Goal: Transaction & Acquisition: Purchase product/service

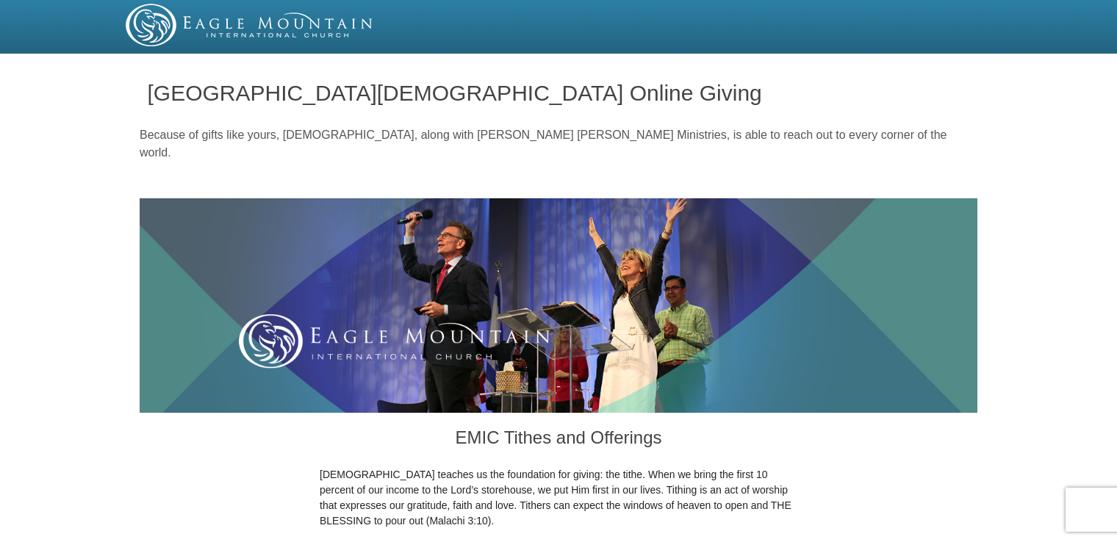
drag, startPoint x: 1117, startPoint y: 37, endPoint x: 1117, endPoint y: 66, distance: 29.4
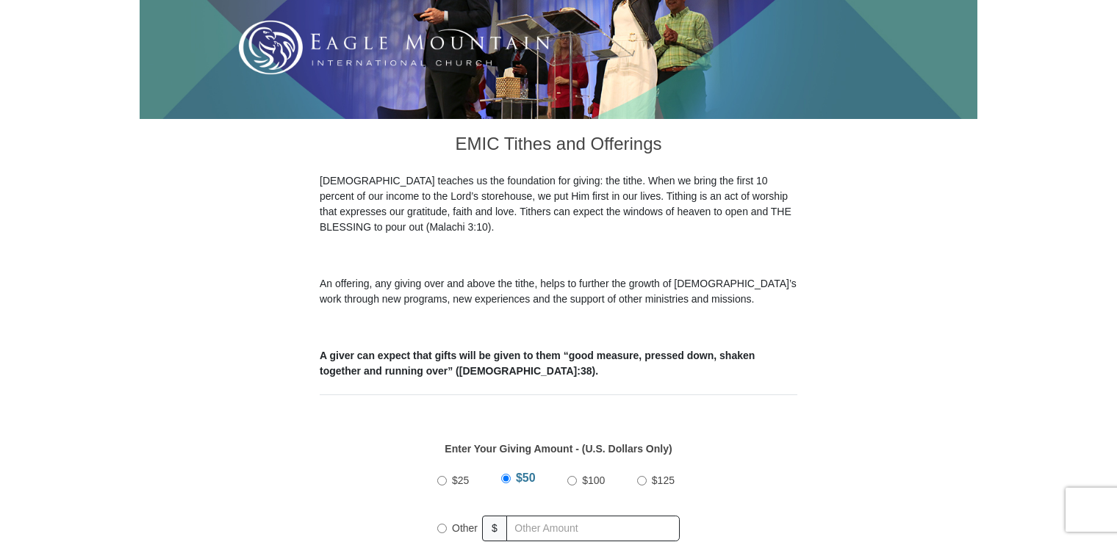
scroll to position [323, 0]
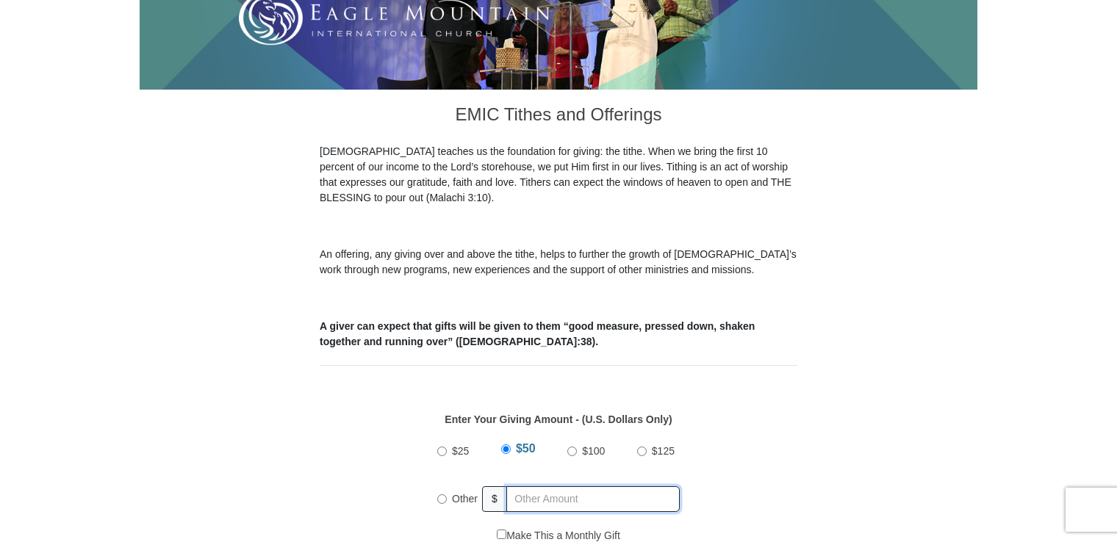
radio input "true"
click at [553, 487] on input "text" at bounding box center [596, 500] width 168 height 26
type input "200.00"
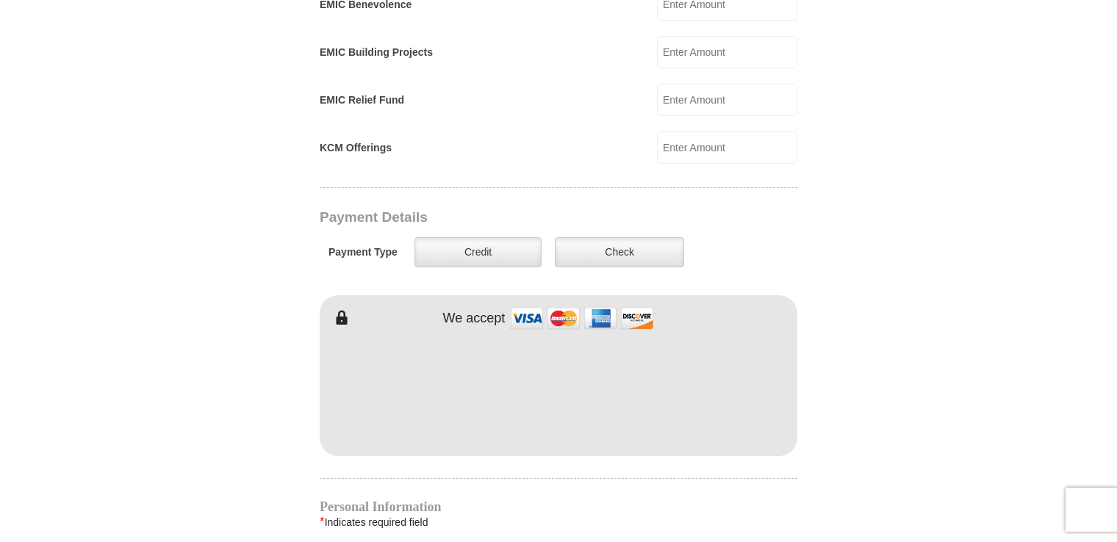
scroll to position [1024, 0]
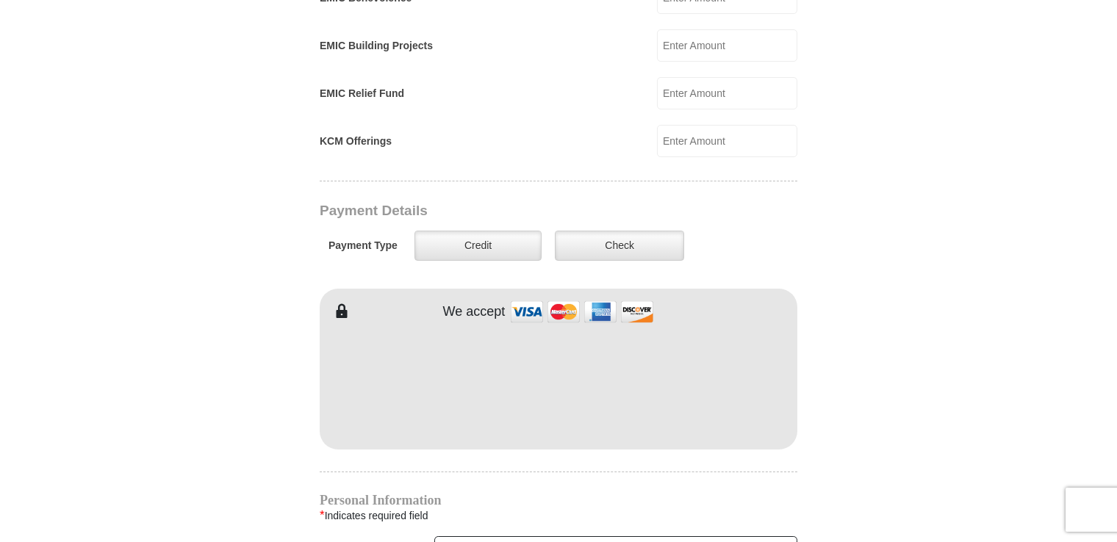
click at [811, 344] on form "[GEOGRAPHIC_DATA][DEMOGRAPHIC_DATA] Online Giving Because of gifts like yours, …" at bounding box center [559, 107] width 838 height 2144
click at [234, 367] on form "[GEOGRAPHIC_DATA][DEMOGRAPHIC_DATA] Online Giving Because of gifts like yours, …" at bounding box center [559, 107] width 838 height 2144
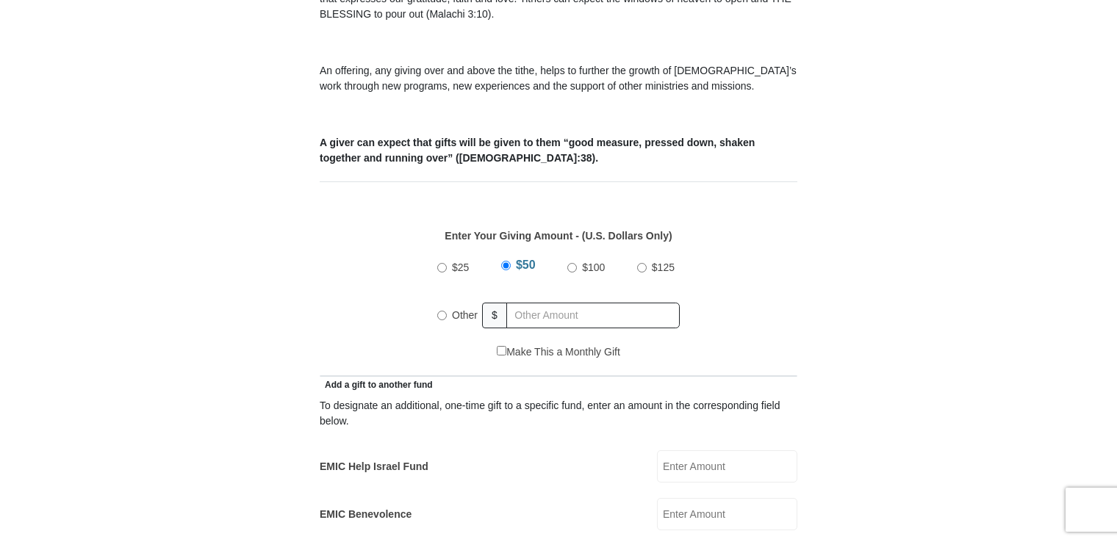
scroll to position [521, 0]
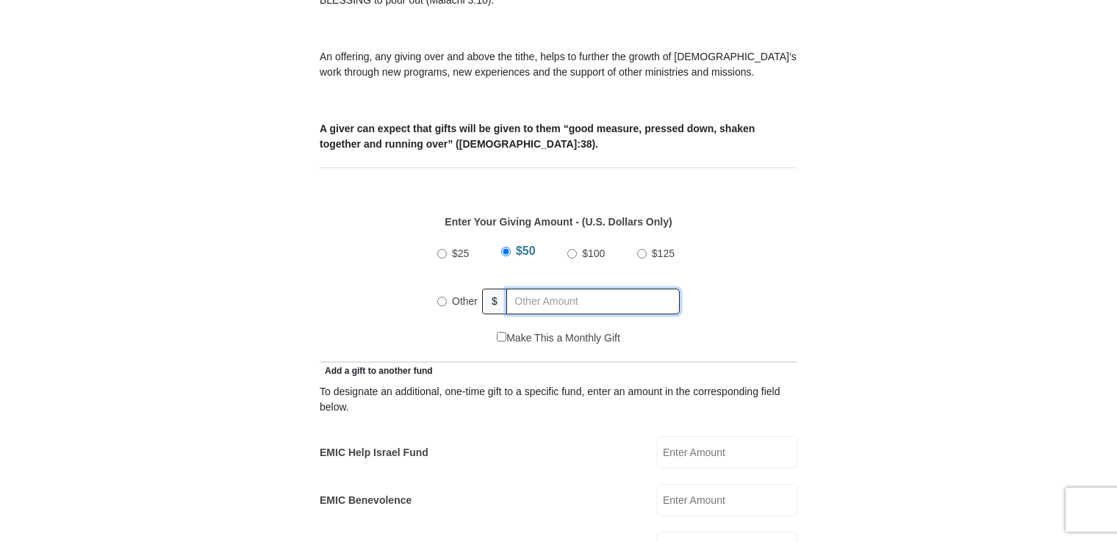
radio input "true"
click at [512, 292] on input "text" at bounding box center [596, 302] width 168 height 26
type input "200.00"
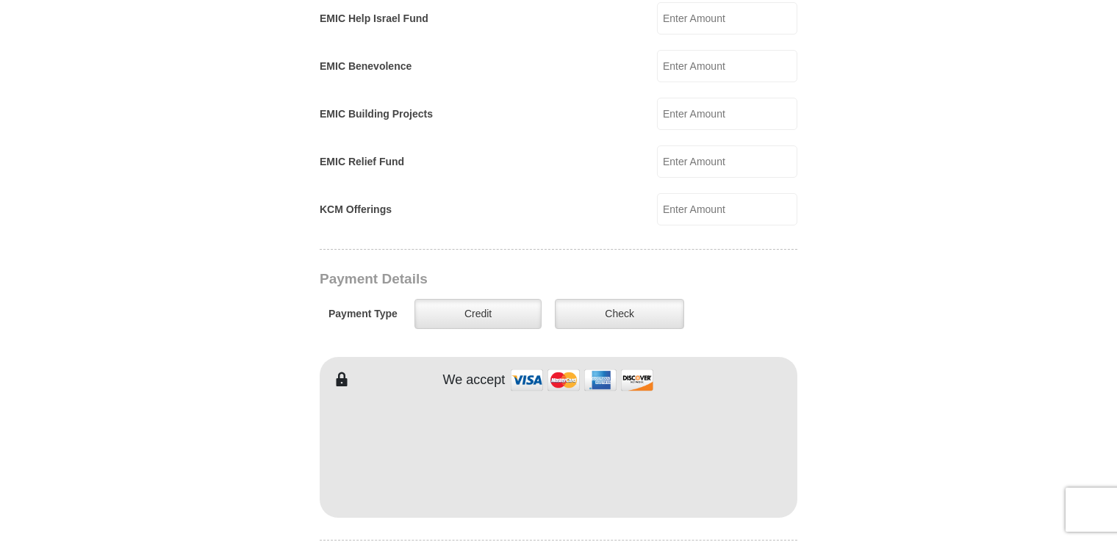
scroll to position [958, 0]
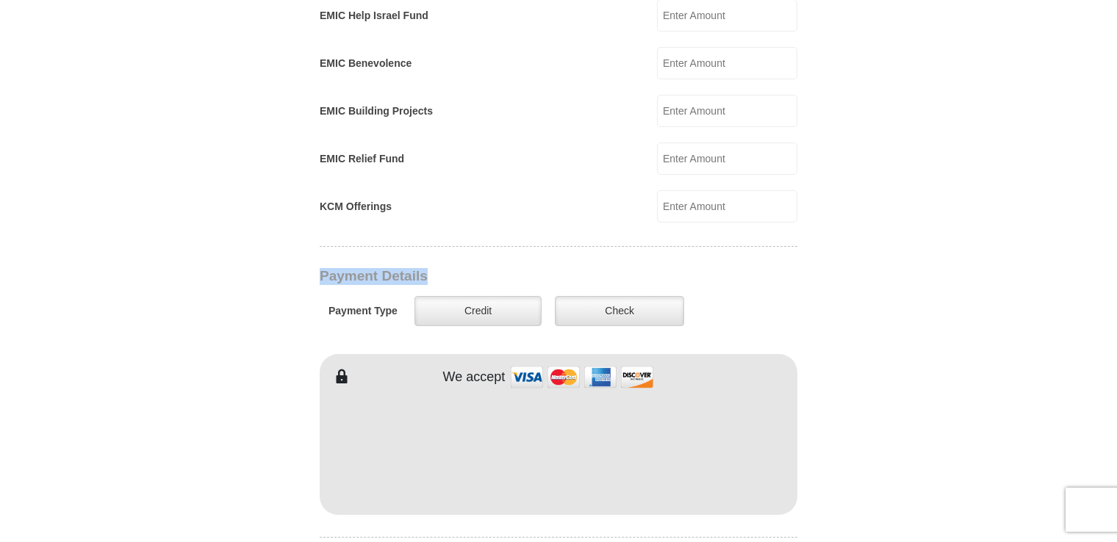
drag, startPoint x: 1116, startPoint y: 219, endPoint x: 1120, endPoint y: 263, distance: 44.3
click at [1117, 263] on html "Eagle Mountain International Church Online Giving Because of gifts like yours, …" at bounding box center [558, 373] width 1117 height 2662
drag, startPoint x: 1120, startPoint y: 263, endPoint x: 1115, endPoint y: 254, distance: 10.2
click at [1115, 254] on body "[GEOGRAPHIC_DATA][DEMOGRAPHIC_DATA] Online Giving Because of gifts like yours, …" at bounding box center [558, 373] width 1117 height 2662
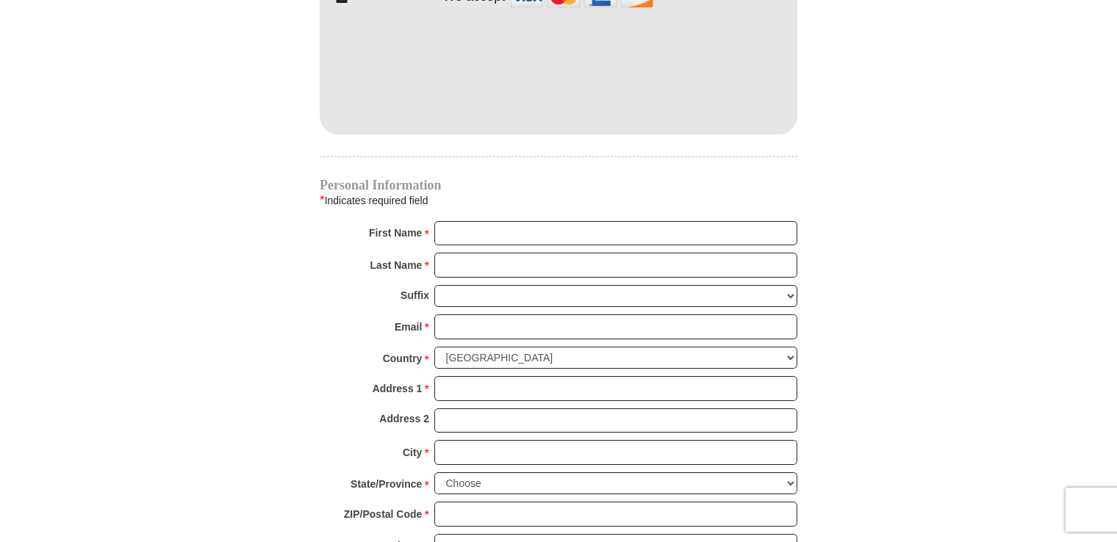
scroll to position [1341, 0]
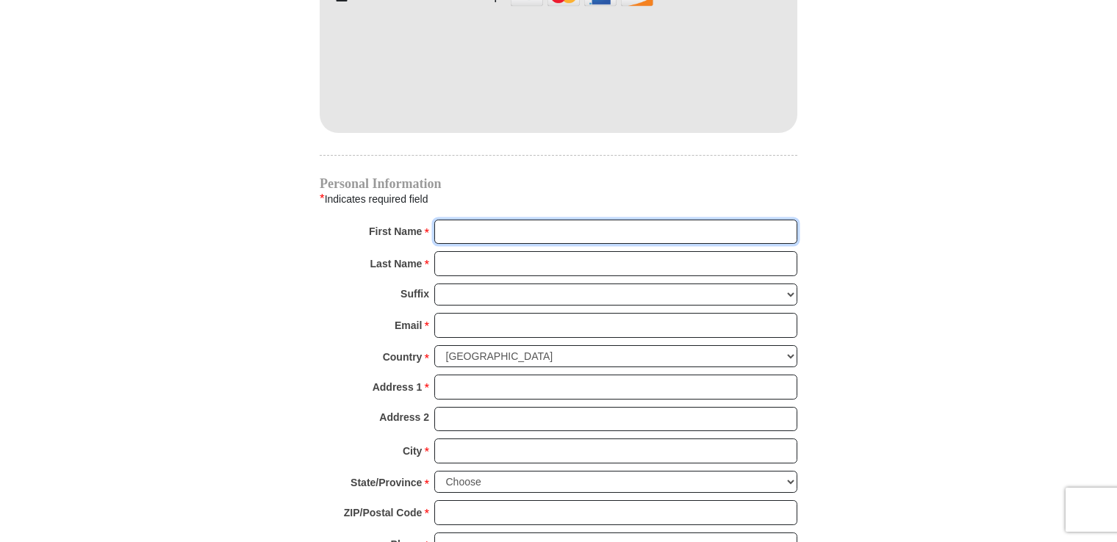
click at [577, 220] on input "First Name *" at bounding box center [615, 232] width 363 height 25
type input "TONI and EDWARD"
type input "GARNER"
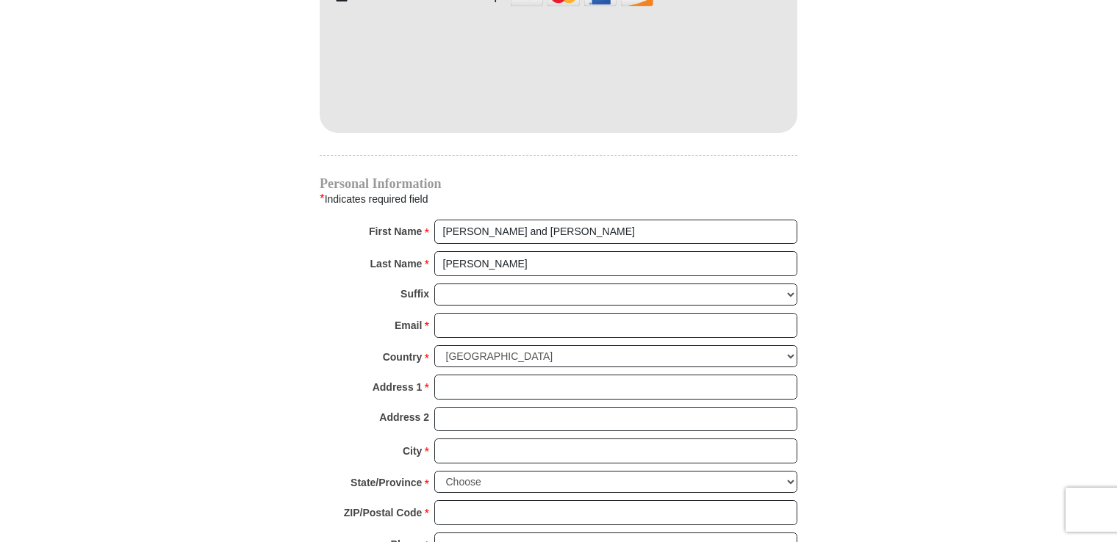
type input "garneredward838@yahoo.com"
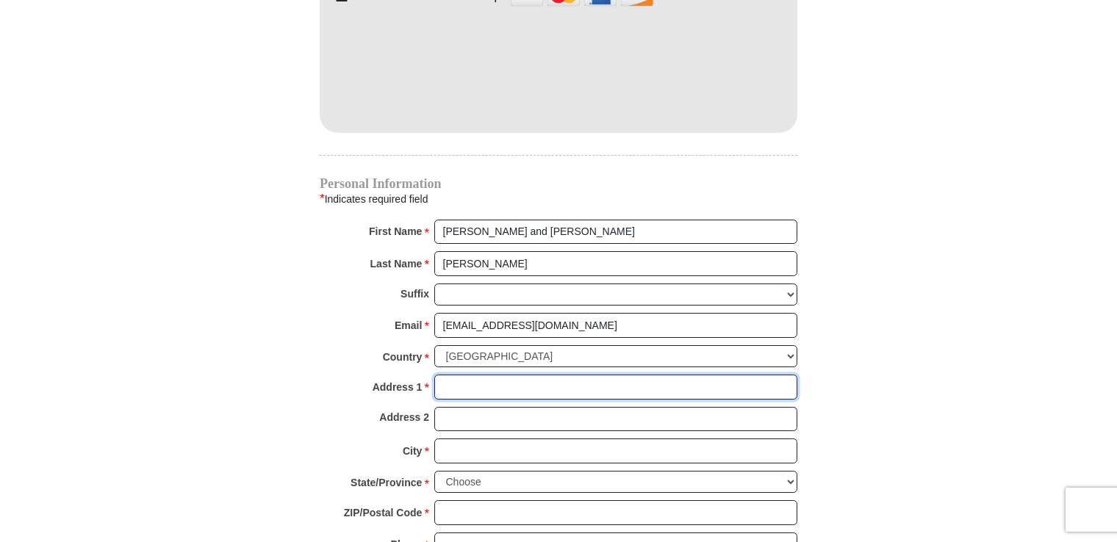
type input "1019 English Ivy Ct"
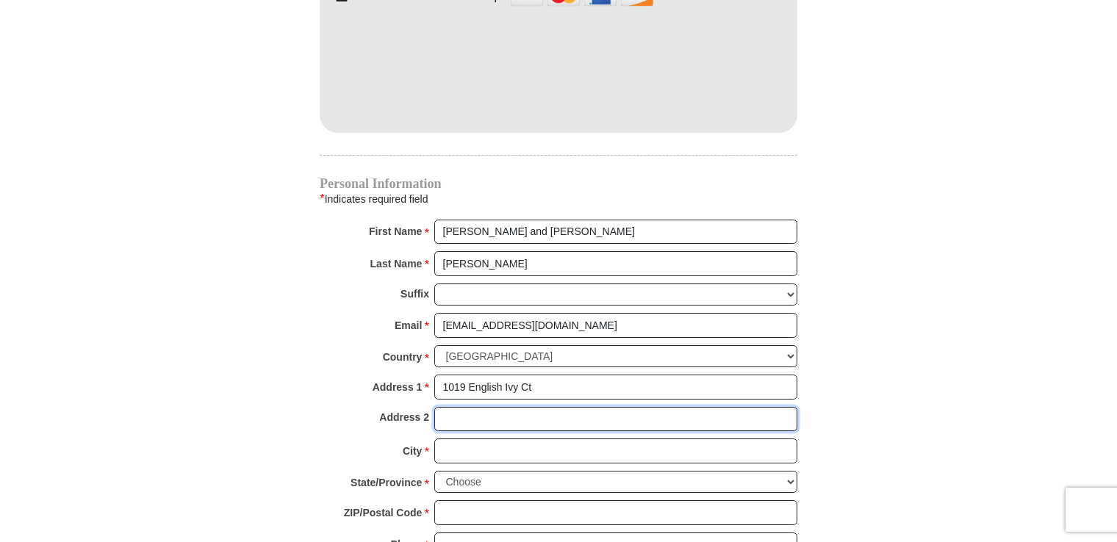
type input "1019 English Ivy Ct"
type input "KERNERSVILLE"
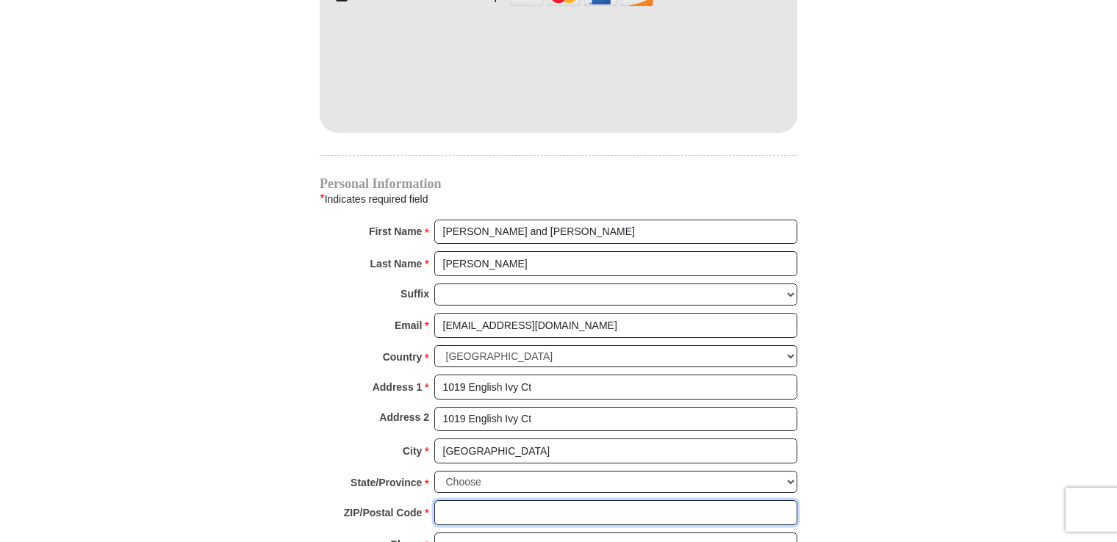
type input "27284"
type input "3364795930"
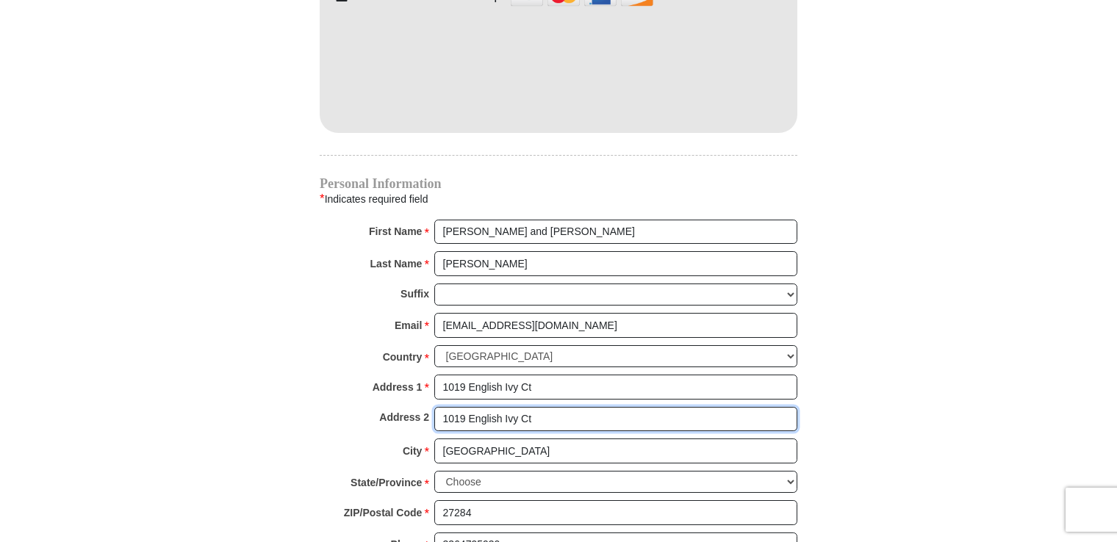
click at [582, 407] on input "1019 English Ivy Ct" at bounding box center [615, 419] width 363 height 25
type input "1"
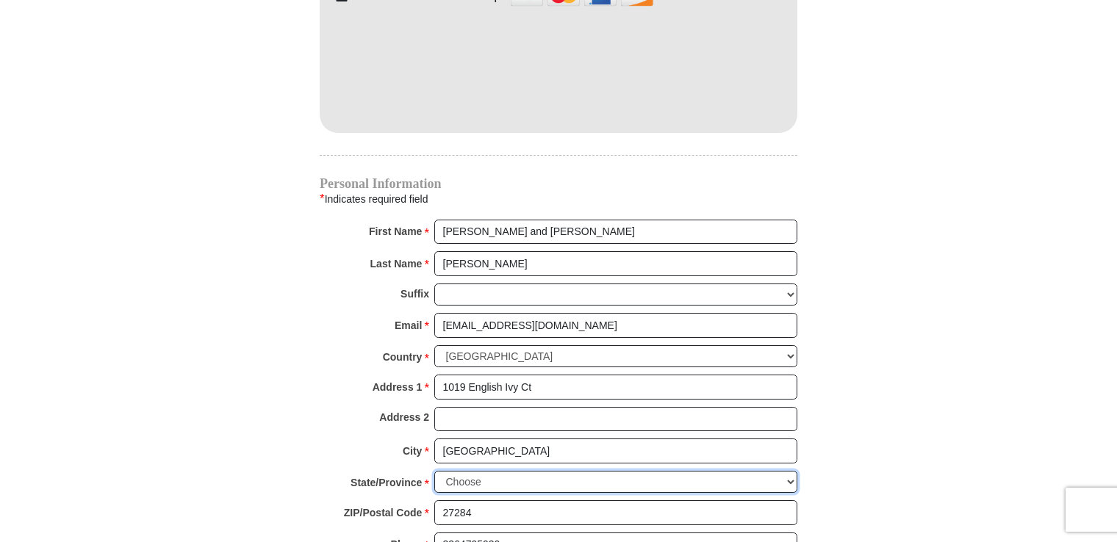
click at [479, 471] on select "Choose Alabama Alaska American Samoa Arizona Arkansas Armed Forces Americas Arm…" at bounding box center [615, 482] width 363 height 23
click at [434, 471] on select "Choose Alabama Alaska American Samoa Arizona Arkansas Armed Forces Americas Arm…" at bounding box center [615, 482] width 363 height 23
drag, startPoint x: 789, startPoint y: 456, endPoint x: 792, endPoint y: 359, distance: 97.8
click at [792, 359] on div "Personal Information * Indicates required field First Name * TONI and EDWARD Pl…" at bounding box center [559, 375] width 478 height 394
select select "NC"
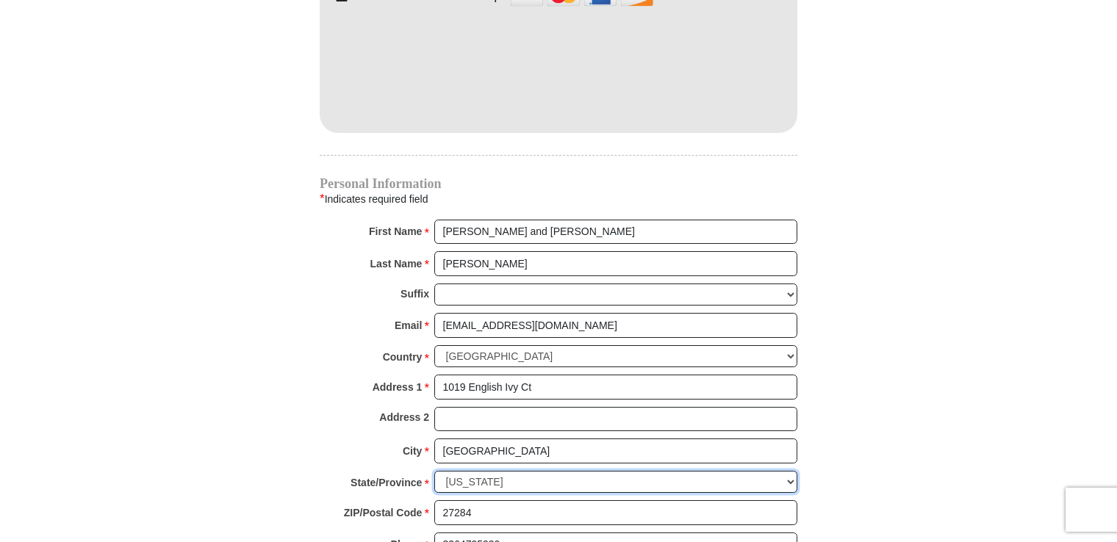
click at [434, 471] on select "Choose Alabama Alaska American Samoa Arizona Arkansas Armed Forces Americas Arm…" at bounding box center [615, 482] width 363 height 23
drag, startPoint x: 1116, startPoint y: 334, endPoint x: 1081, endPoint y: 420, distance: 93.4
drag, startPoint x: 1105, startPoint y: 334, endPoint x: 1082, endPoint y: 395, distance: 65.1
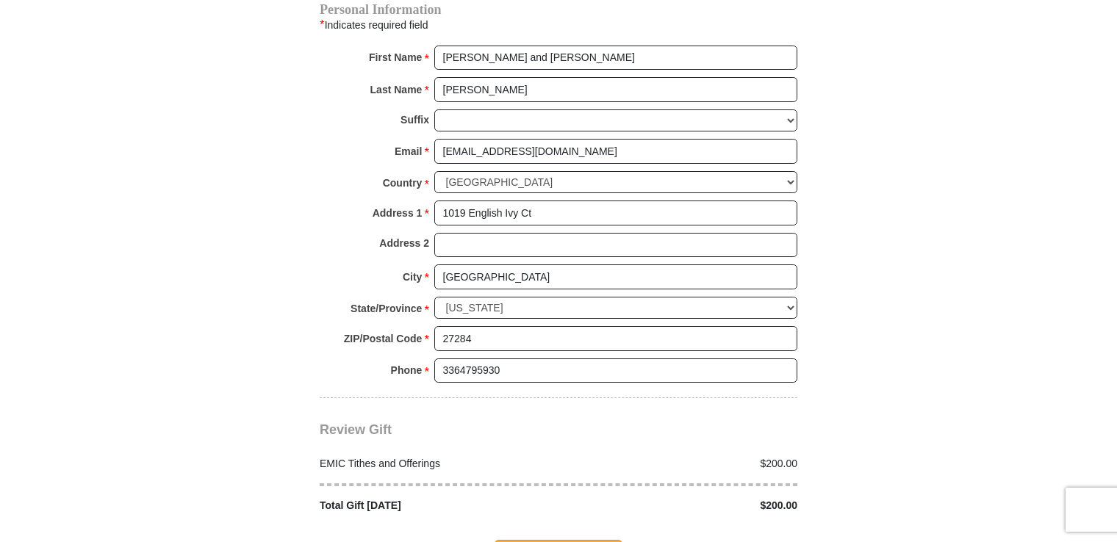
scroll to position [1605, 0]
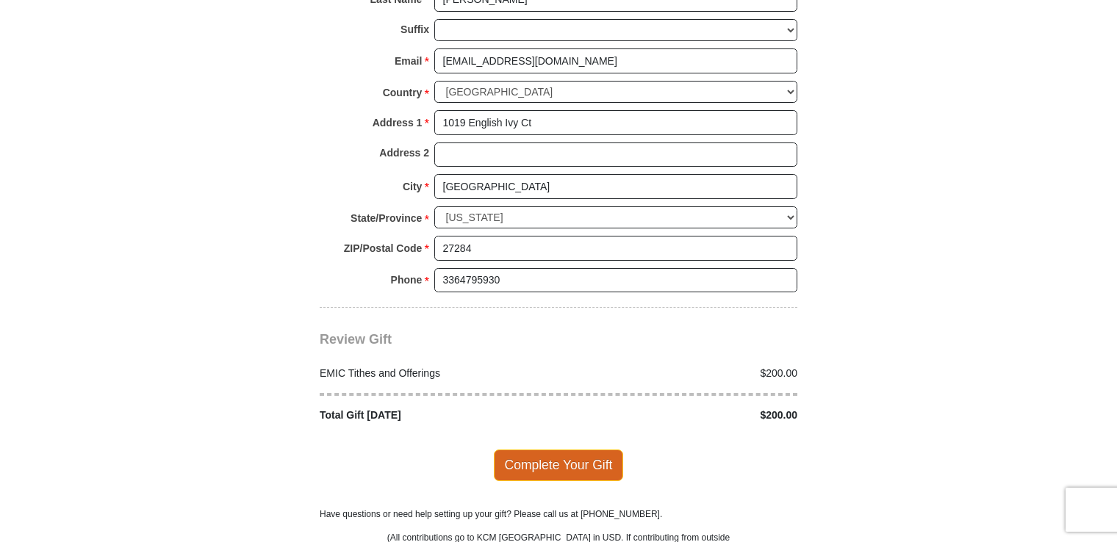
click at [588, 450] on span "Complete Your Gift" at bounding box center [559, 465] width 130 height 31
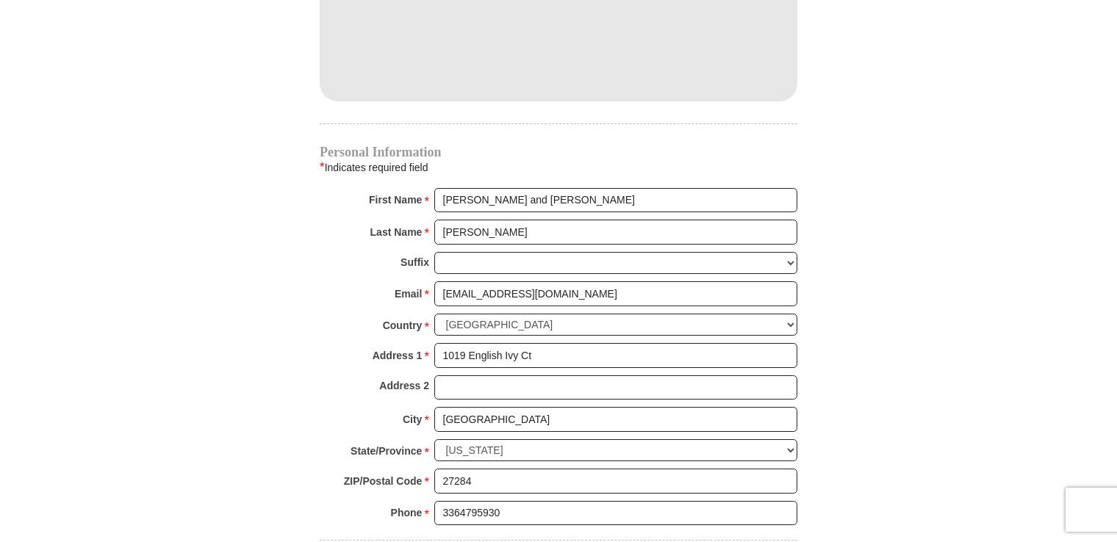
scroll to position [1192, 0]
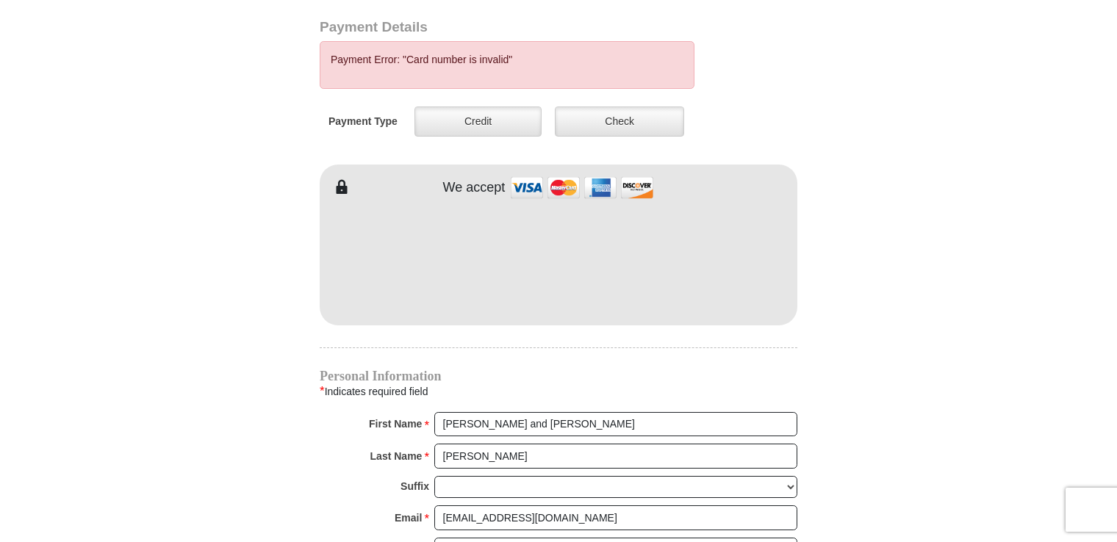
scroll to position [1209, 0]
drag, startPoint x: 1120, startPoint y: 295, endPoint x: 941, endPoint y: 431, distance: 225.5
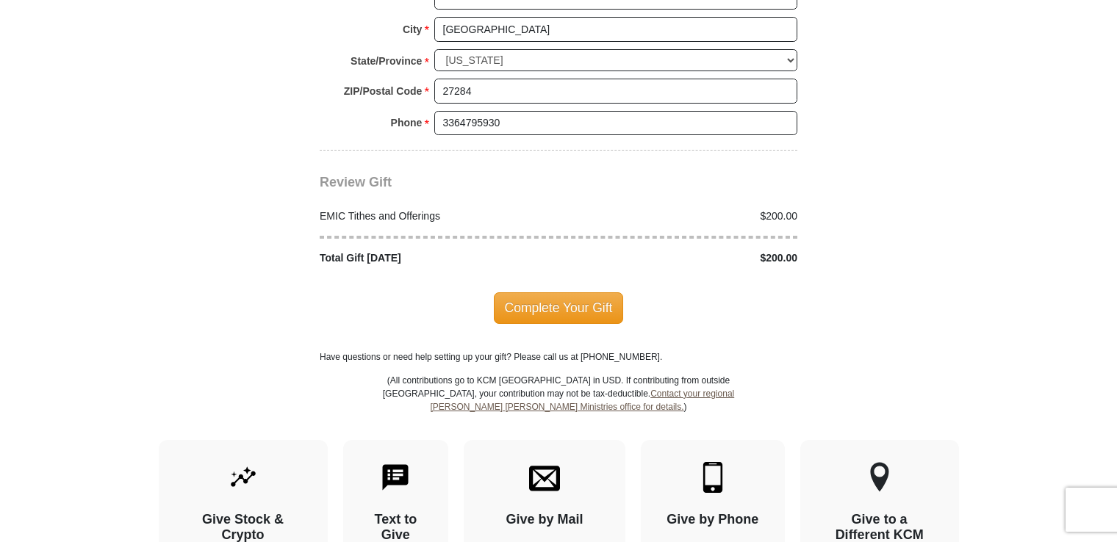
scroll to position [1856, 0]
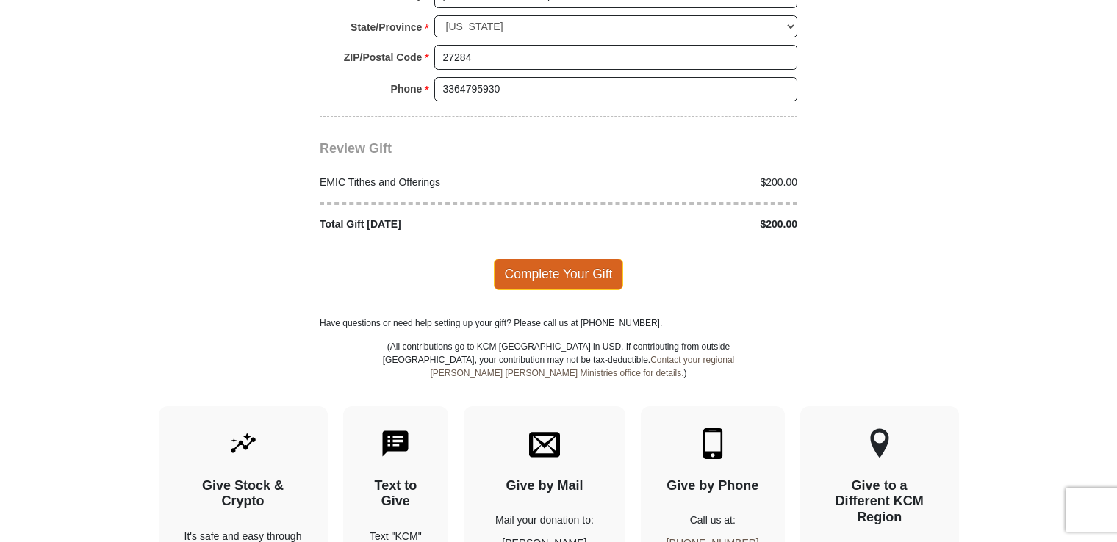
click at [545, 259] on span "Complete Your Gift" at bounding box center [559, 274] width 130 height 31
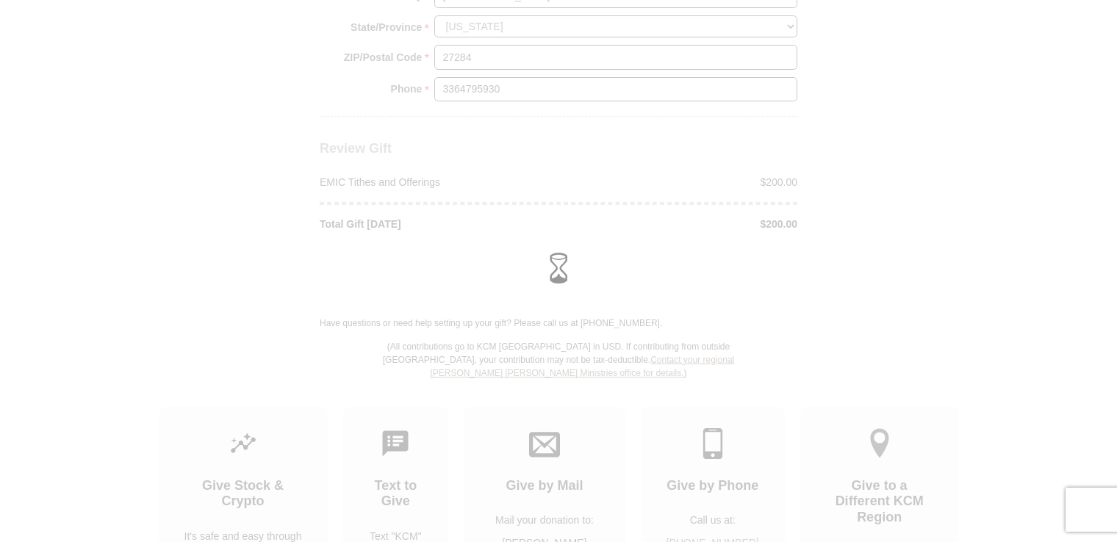
scroll to position [1797, 0]
